Goal: Task Accomplishment & Management: Manage account settings

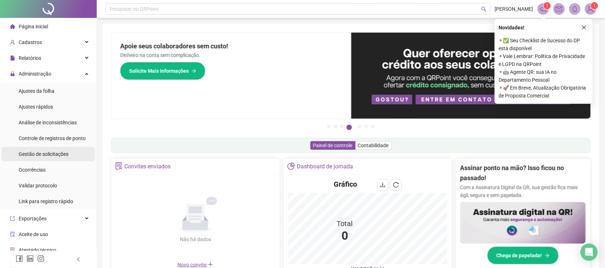
click at [45, 152] on span "Gestão de solicitações" at bounding box center [44, 154] width 50 height 6
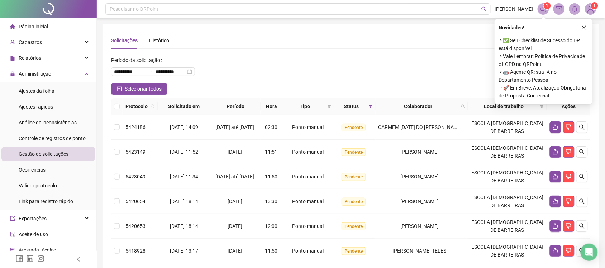
click at [587, 26] on button "button" at bounding box center [584, 27] width 9 height 9
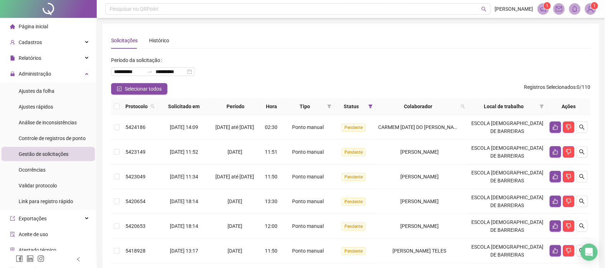
click at [114, 106] on th at bounding box center [116, 106] width 11 height 17
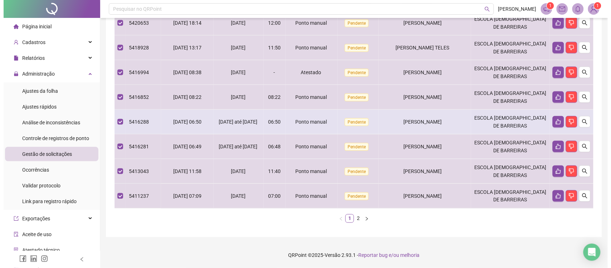
scroll to position [70, 0]
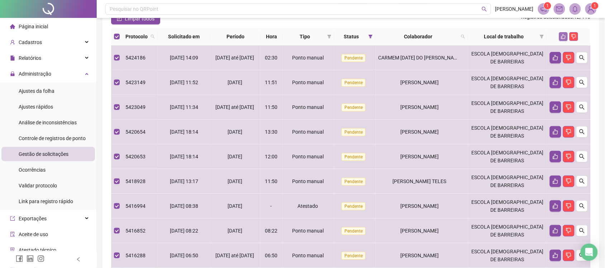
click at [562, 36] on icon "like" at bounding box center [563, 36] width 5 height 5
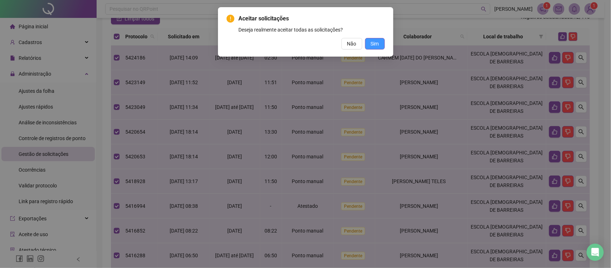
click at [373, 47] on span "Sim" at bounding box center [375, 44] width 8 height 8
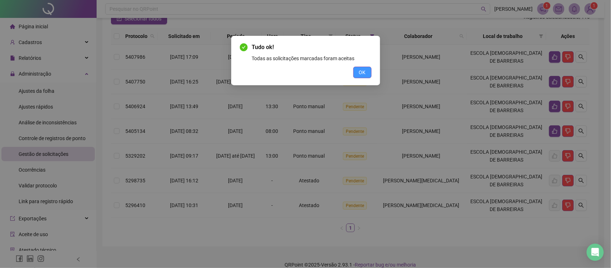
click at [366, 72] on button "OK" at bounding box center [363, 72] width 18 height 11
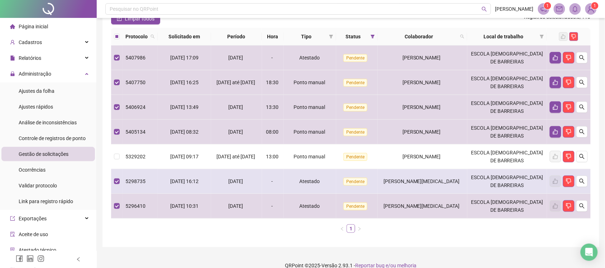
click at [116, 186] on td at bounding box center [116, 181] width 11 height 25
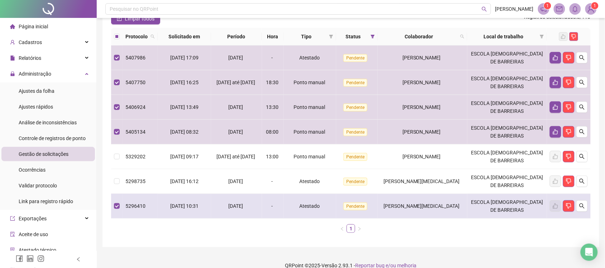
click at [116, 213] on td at bounding box center [116, 206] width 11 height 25
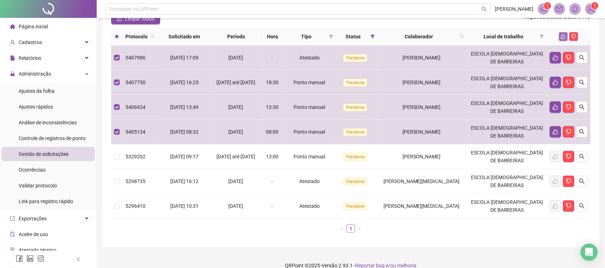
click at [563, 36] on icon "like" at bounding box center [563, 36] width 5 height 5
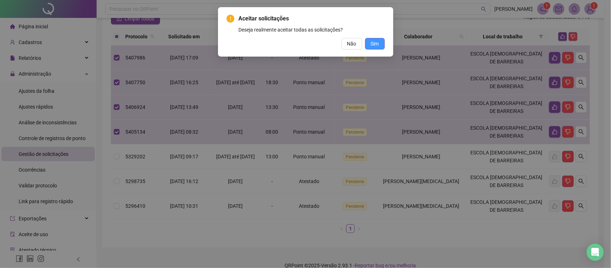
click at [370, 43] on button "Sim" at bounding box center [375, 43] width 20 height 11
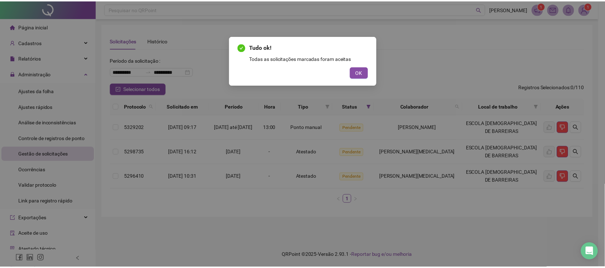
scroll to position [0, 0]
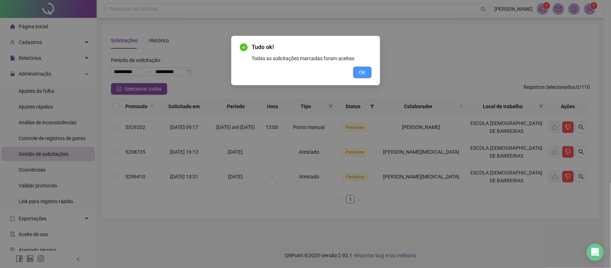
click at [365, 73] on span "OK" at bounding box center [362, 72] width 7 height 8
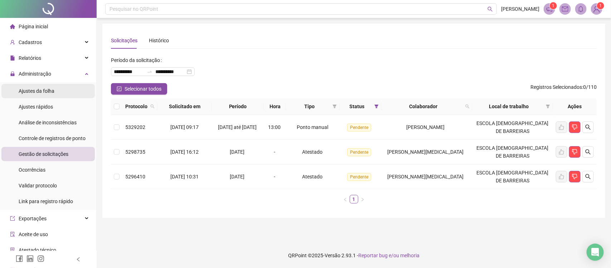
click at [40, 87] on div "Ajustes da folha" at bounding box center [37, 91] width 36 height 14
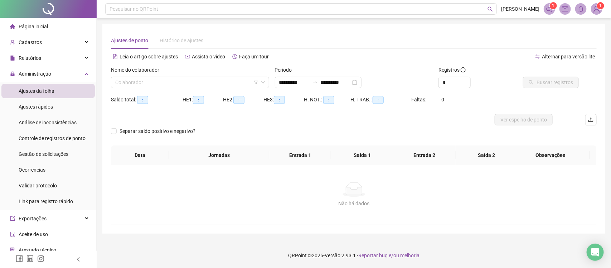
type input "**********"
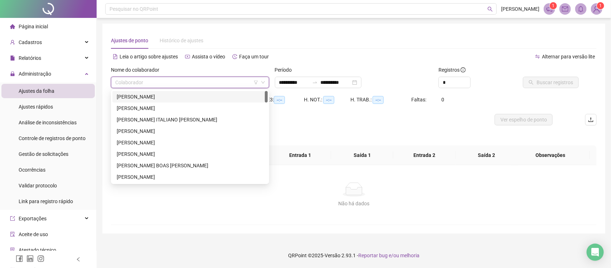
click at [152, 81] on input "search" at bounding box center [186, 82] width 143 height 11
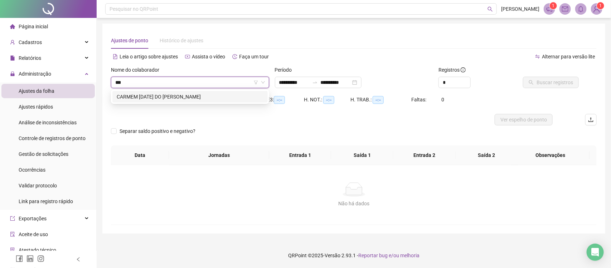
type input "****"
click at [154, 97] on div "CARMEM [DATE] DO [PERSON_NAME]" at bounding box center [190, 97] width 147 height 8
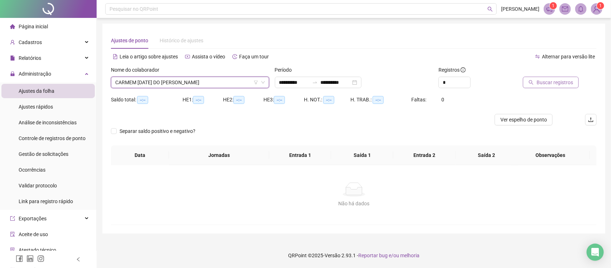
click at [563, 85] on span "Buscar registros" at bounding box center [555, 82] width 37 height 8
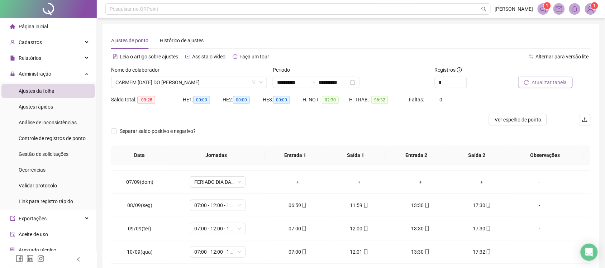
scroll to position [179, 0]
click at [460, 79] on span "Increase Value" at bounding box center [462, 80] width 8 height 6
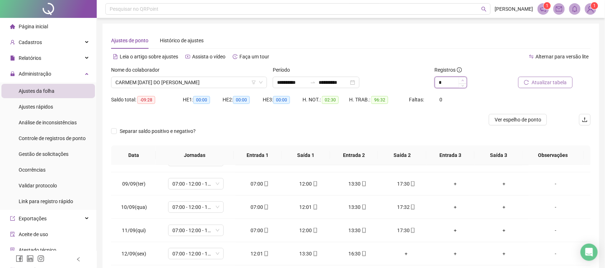
click at [460, 79] on span "Increase Value" at bounding box center [462, 80] width 8 height 6
type input "*"
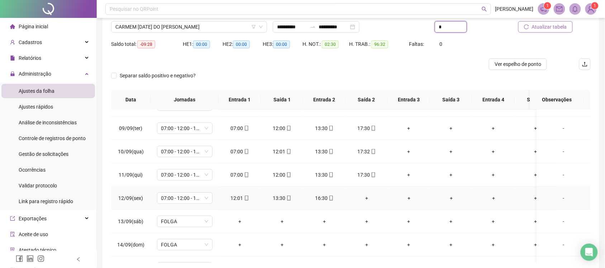
scroll to position [227, 0]
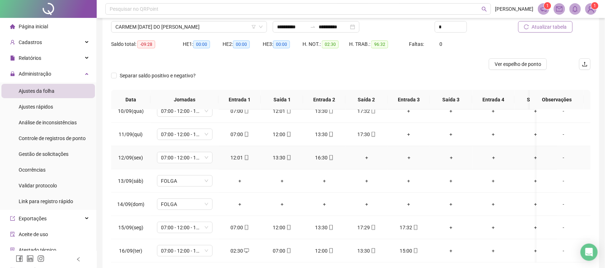
click at [366, 154] on div "+" at bounding box center [366, 158] width 31 height 8
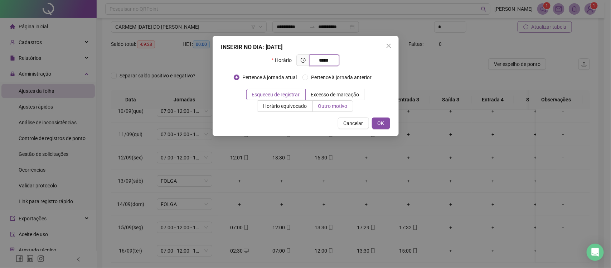
type input "*****"
click at [322, 105] on span "Outro motivo" at bounding box center [332, 106] width 29 height 6
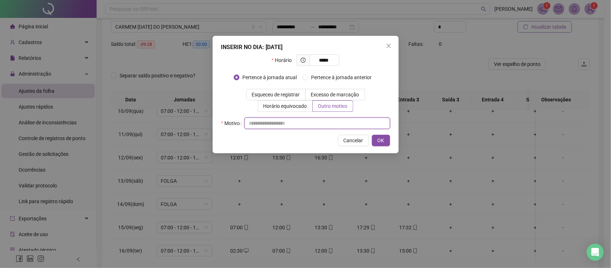
click at [319, 123] on input "text" at bounding box center [318, 122] width 146 height 11
click at [321, 125] on input "text" at bounding box center [318, 122] width 146 height 11
click at [277, 92] on span "Esqueceu de registrar" at bounding box center [276, 95] width 48 height 6
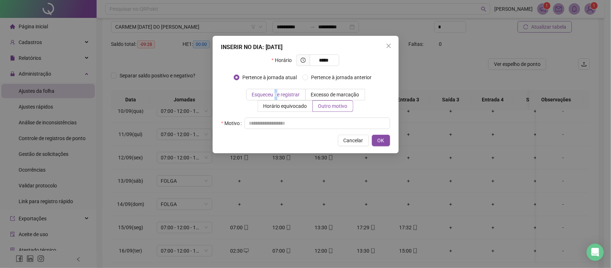
click at [278, 97] on span "Esqueceu de registrar" at bounding box center [276, 95] width 48 height 6
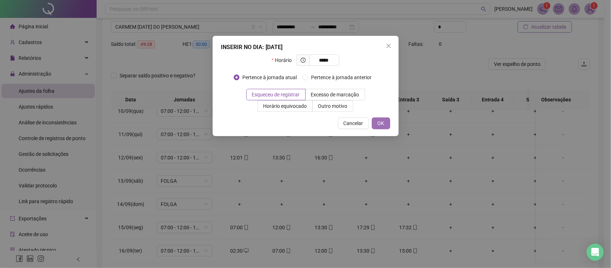
click at [380, 122] on span "OK" at bounding box center [381, 123] width 7 height 8
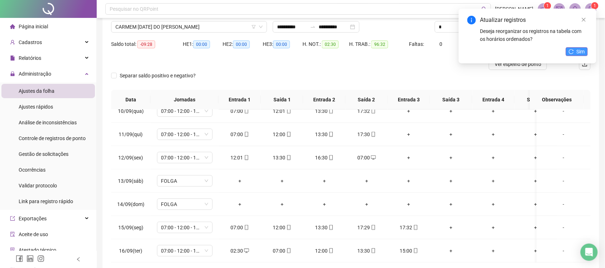
click at [568, 53] on button "Sim" at bounding box center [577, 51] width 22 height 9
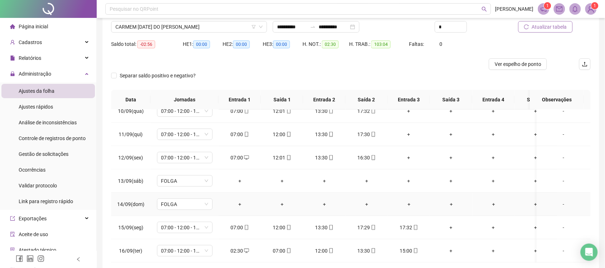
scroll to position [90, 0]
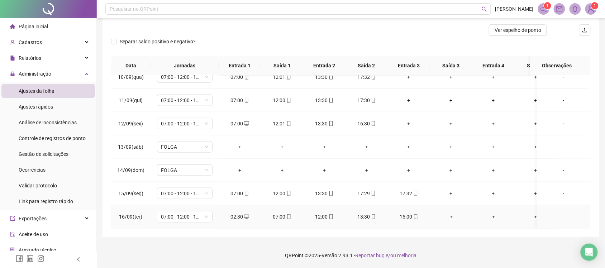
click at [237, 213] on div "02:30" at bounding box center [239, 217] width 31 height 8
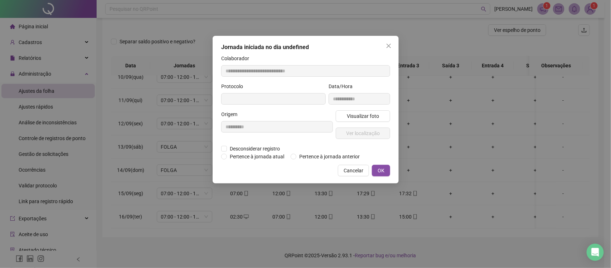
type input "**********"
click at [241, 148] on span "Desconsiderar registro" at bounding box center [255, 149] width 56 height 8
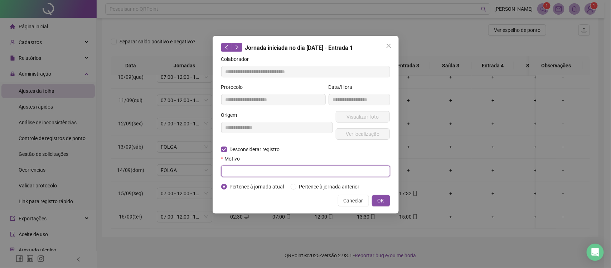
click at [241, 168] on input "text" at bounding box center [305, 170] width 169 height 11
paste input "**********"
drag, startPoint x: 309, startPoint y: 172, endPoint x: 189, endPoint y: 181, distance: 119.9
click at [189, 181] on div "**********" at bounding box center [305, 134] width 611 height 268
type input "*********"
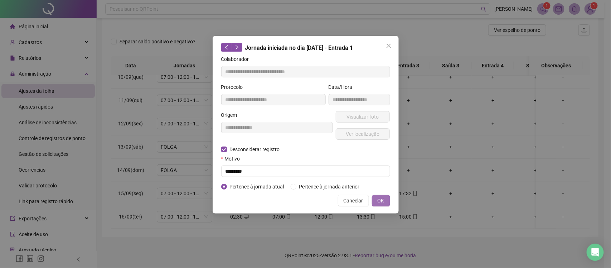
click at [380, 205] on span "OK" at bounding box center [381, 201] width 7 height 8
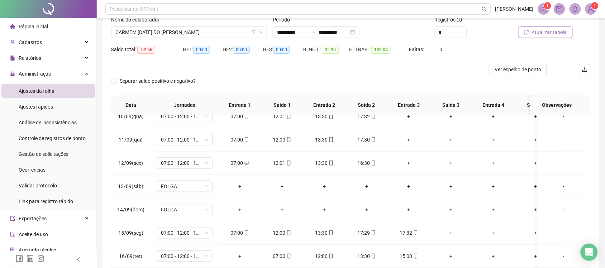
scroll to position [0, 0]
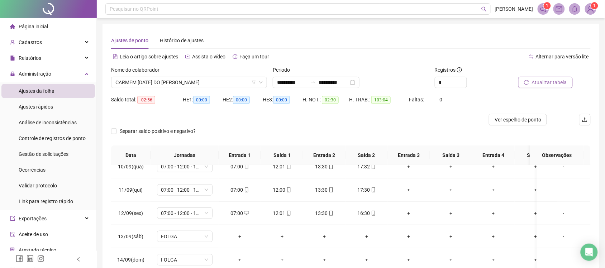
click at [541, 82] on span "Atualizar tabela" at bounding box center [549, 82] width 35 height 8
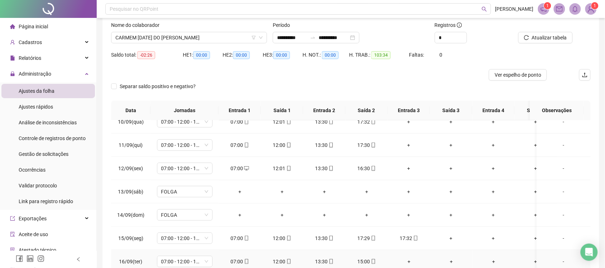
scroll to position [90, 0]
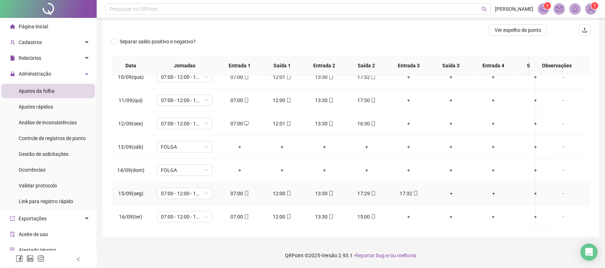
click at [366, 189] on div "17:29" at bounding box center [366, 193] width 31 height 8
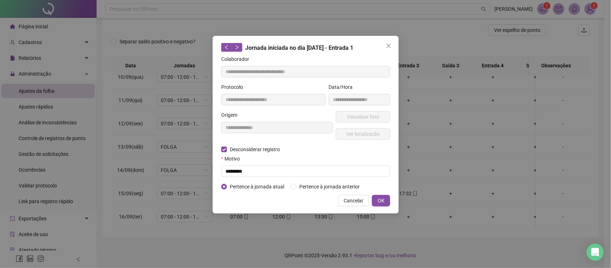
type input "**********"
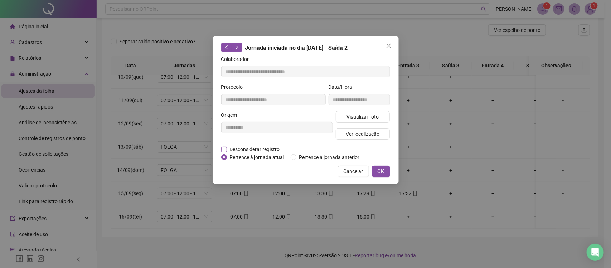
click at [267, 148] on span "Desconsiderar registro" at bounding box center [255, 149] width 56 height 8
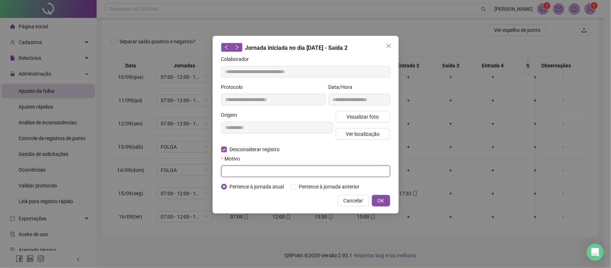
click at [270, 165] on input "text" at bounding box center [305, 170] width 169 height 11
paste input "*********"
type input "*********"
click at [382, 200] on span "OK" at bounding box center [381, 201] width 7 height 8
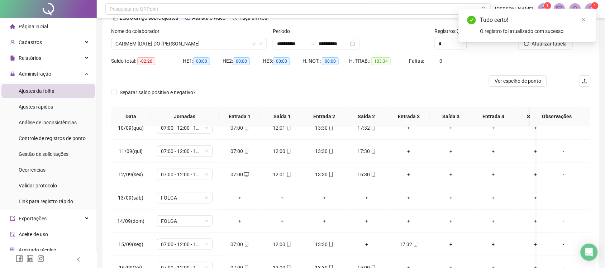
scroll to position [38, 0]
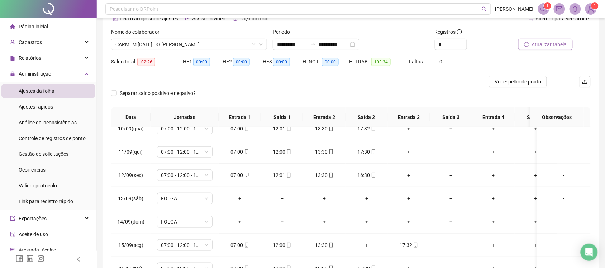
click at [549, 45] on span "Atualizar tabela" at bounding box center [549, 44] width 35 height 8
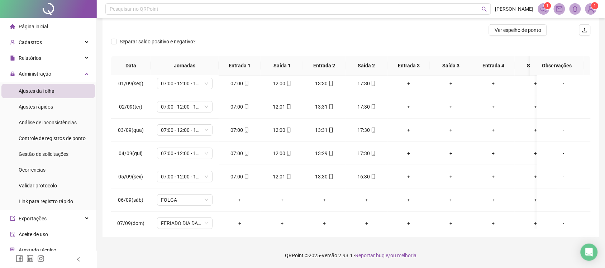
scroll to position [0, 0]
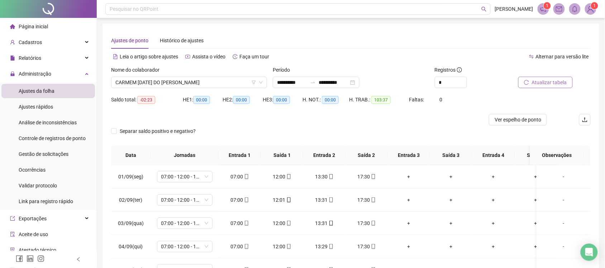
click at [528, 86] on button "Atualizar tabela" at bounding box center [545, 82] width 54 height 11
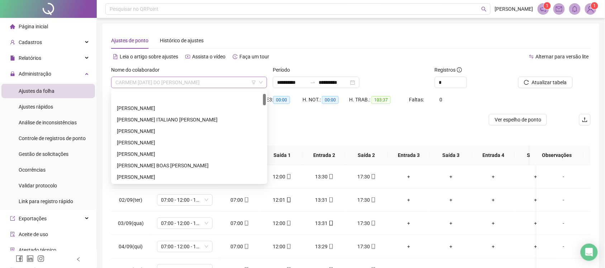
click at [221, 80] on span "CARMEM [DATE] DO [PERSON_NAME]" at bounding box center [188, 82] width 147 height 11
click at [185, 93] on div "[PERSON_NAME]" at bounding box center [189, 97] width 145 height 8
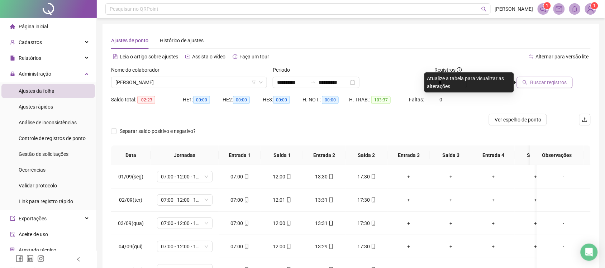
click at [550, 84] on span "Buscar registros" at bounding box center [548, 82] width 37 height 8
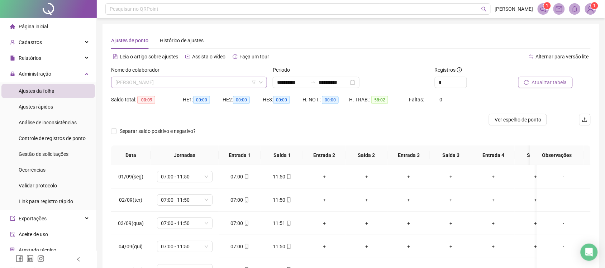
click at [198, 86] on span "[PERSON_NAME]" at bounding box center [188, 82] width 147 height 11
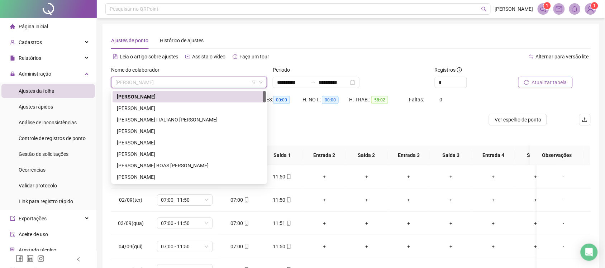
click at [176, 101] on div "[PERSON_NAME]" at bounding box center [188, 96] width 153 height 11
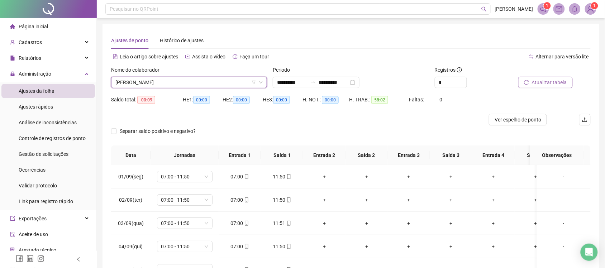
click at [174, 85] on span "[PERSON_NAME]" at bounding box center [188, 82] width 147 height 11
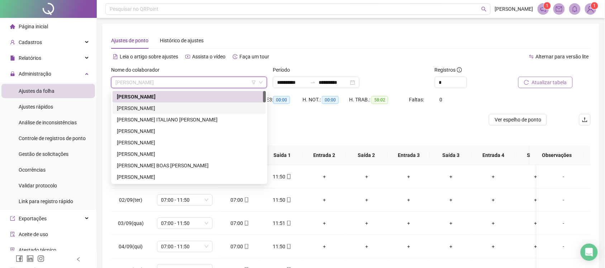
click at [167, 105] on div "[PERSON_NAME]" at bounding box center [189, 108] width 145 height 8
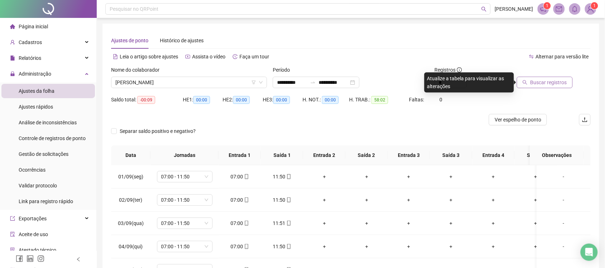
click at [552, 85] on span "Buscar registros" at bounding box center [548, 82] width 37 height 8
